Goal: Navigation & Orientation: Understand site structure

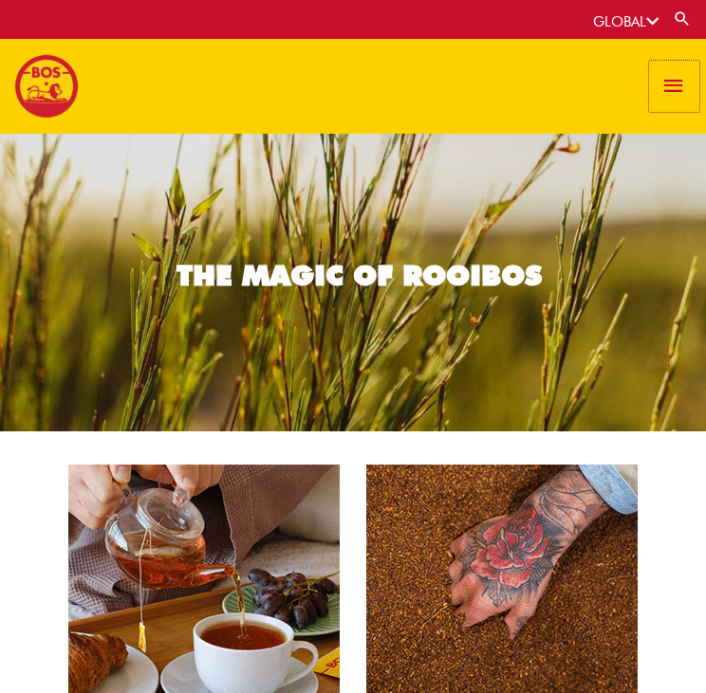
click at [668, 82] on span "button" at bounding box center [674, 86] width 26 height 51
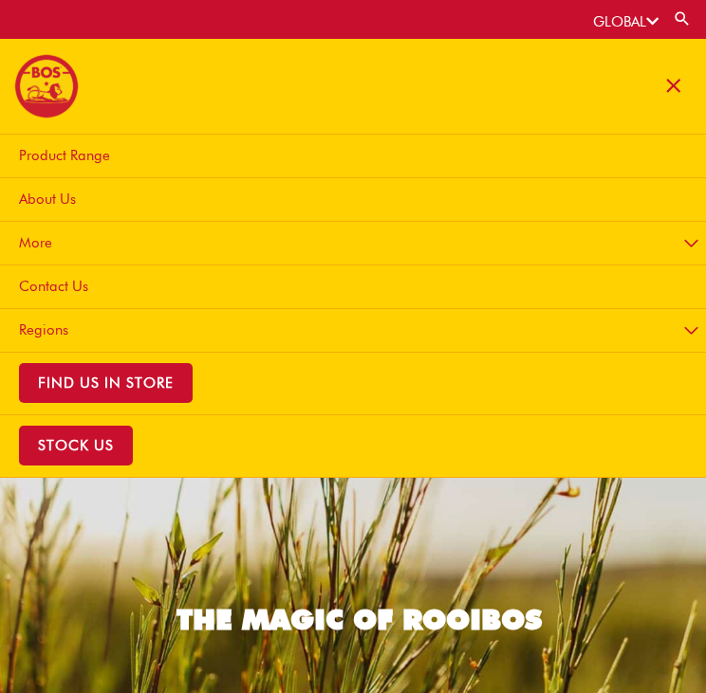
click at [68, 201] on span "About Us" at bounding box center [47, 199] width 57 height 17
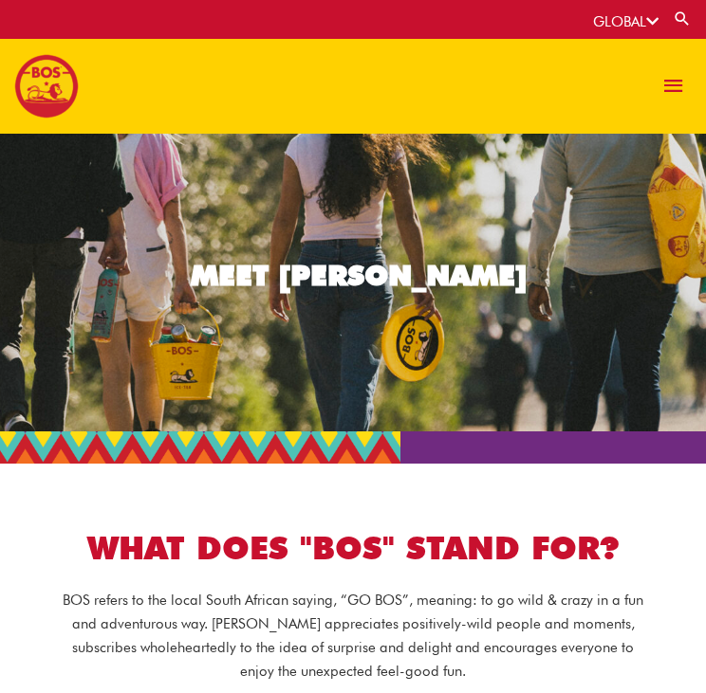
click at [31, 83] on img at bounding box center [46, 86] width 65 height 65
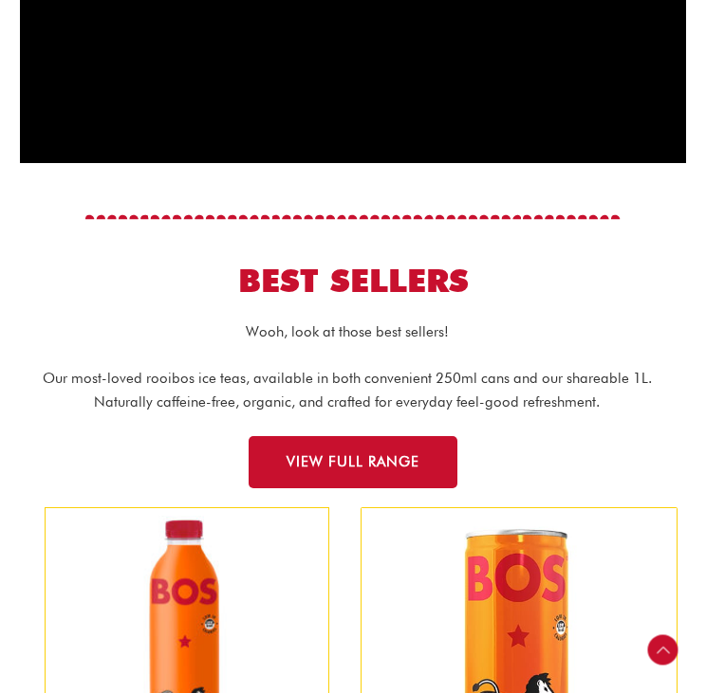
scroll to position [1286, 0]
